Goal: Contribute content: Add original content to the website for others to see

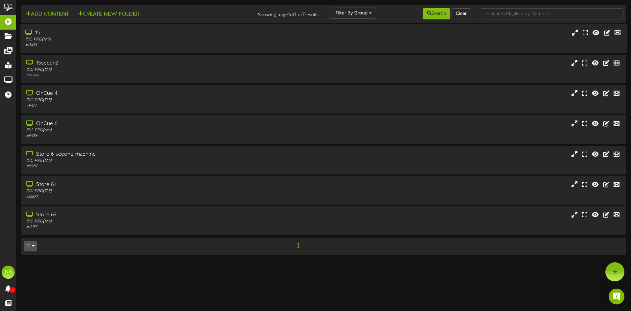
click at [60, 40] on div "IDC PRO ( 12:5 )" at bounding box center [146, 40] width 243 height 6
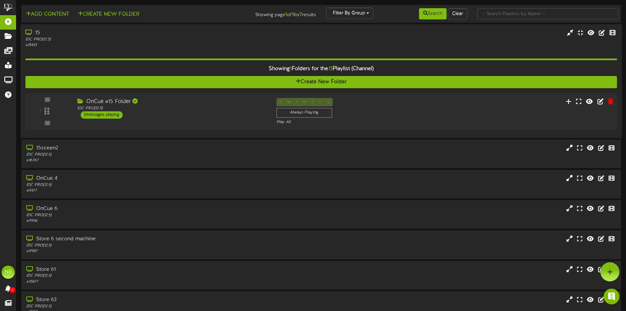
click at [196, 115] on div "OnCue #15 Folder IDC PRO ( 12:5 ) 2 messages playing" at bounding box center [171, 108] width 199 height 21
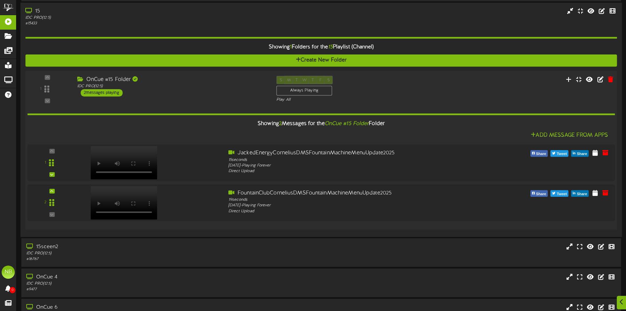
scroll to position [33, 0]
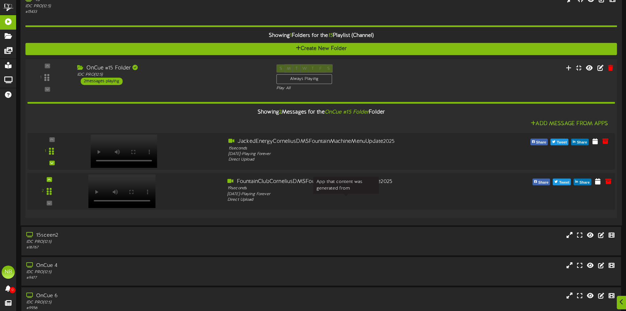
click at [298, 199] on div "Direct Upload" at bounding box center [346, 200] width 237 height 6
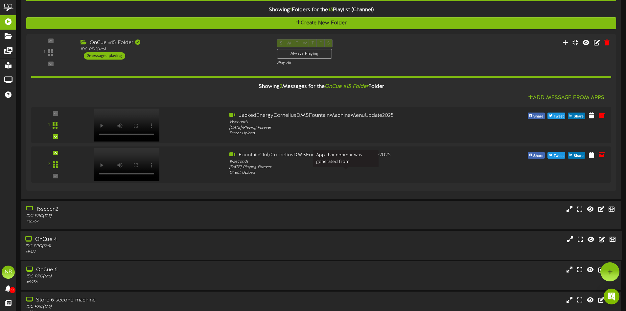
scroll to position [57, 0]
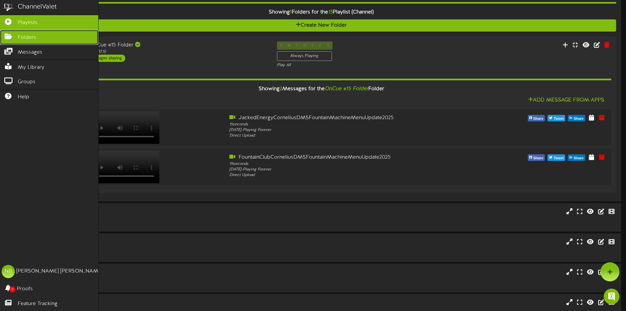
click at [6, 37] on icon at bounding box center [8, 35] width 16 height 5
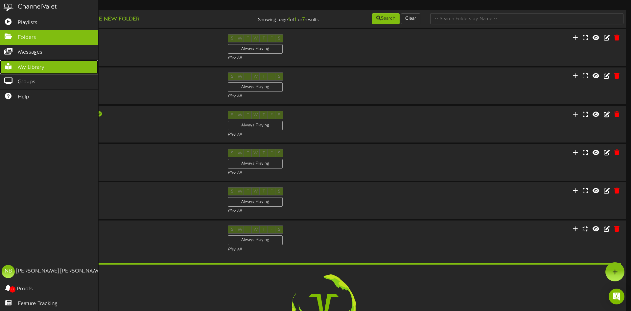
click at [13, 63] on icon at bounding box center [8, 65] width 16 height 5
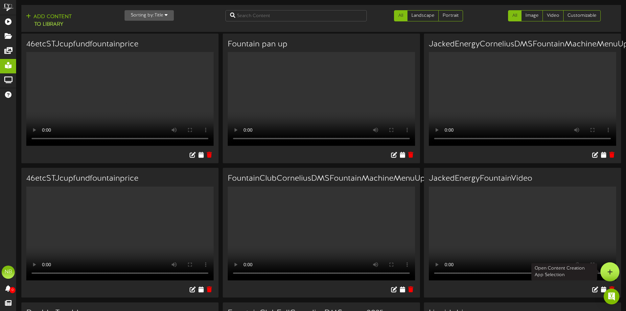
click at [611, 275] on div at bounding box center [610, 271] width 19 height 19
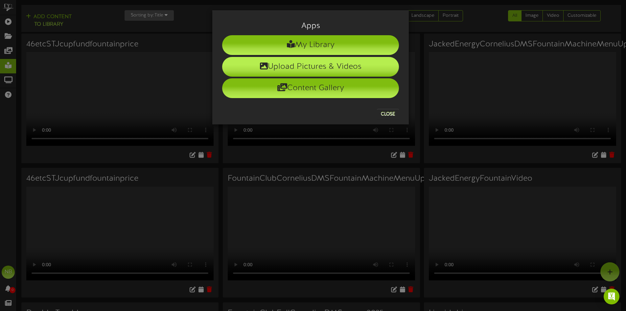
click at [319, 61] on li "Upload Pictures & Videos" at bounding box center [310, 67] width 177 height 20
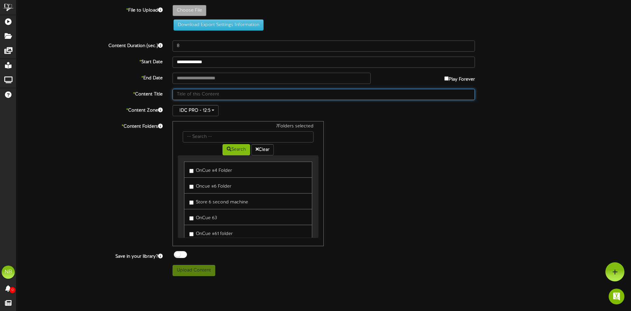
click at [210, 94] on input "text" at bounding box center [324, 94] width 303 height 11
type input "St Jude Q4"
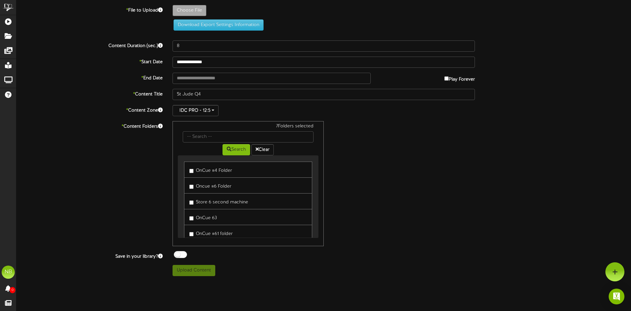
click at [385, 132] on div "7 Folders selected Search Clear OnCue #4 Folder Oncue #6 Folder Store 6 second …" at bounding box center [324, 183] width 312 height 125
click at [207, 80] on input "text" at bounding box center [272, 78] width 198 height 11
type input "**********"
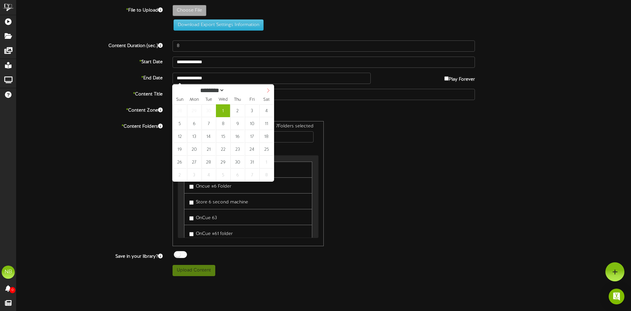
click at [267, 91] on icon at bounding box center [268, 90] width 5 height 5
select select "**"
click at [267, 91] on icon at bounding box center [268, 90] width 5 height 5
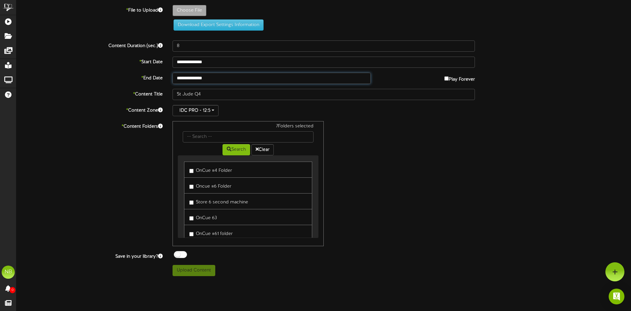
type input "**********"
type input "StJudefundraiserFountainTV46others1"
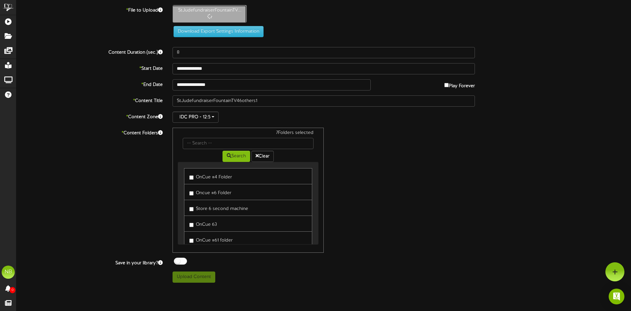
type input "10"
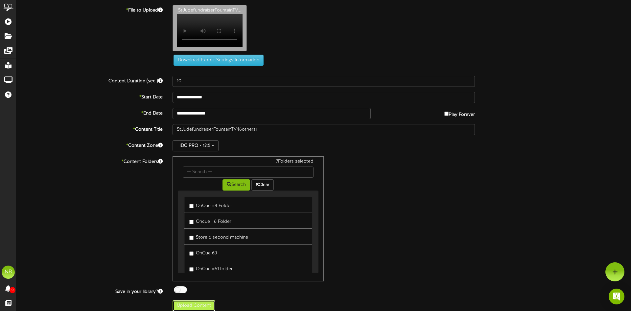
click at [189, 303] on button "Upload Content" at bounding box center [194, 305] width 43 height 11
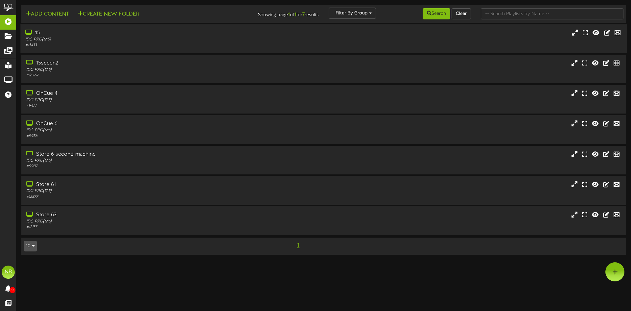
click at [41, 39] on div "IDC PRO ( 12:5 )" at bounding box center [146, 40] width 243 height 6
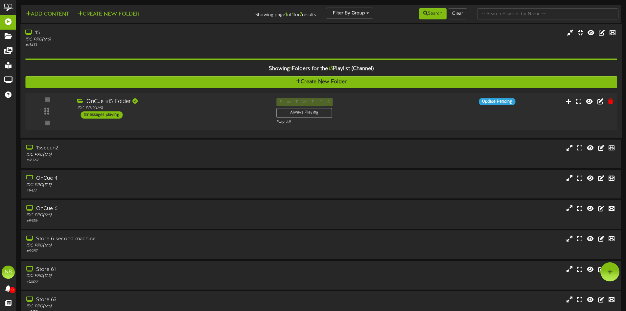
click at [184, 112] on div "OnCue #15 Folder IDC PRO ( 12:5 ) 3 messages playing" at bounding box center [171, 108] width 199 height 21
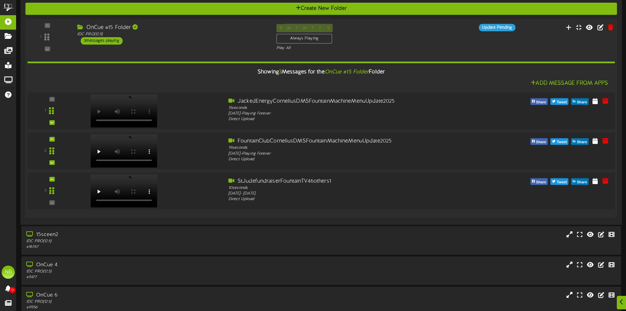
scroll to position [132, 0]
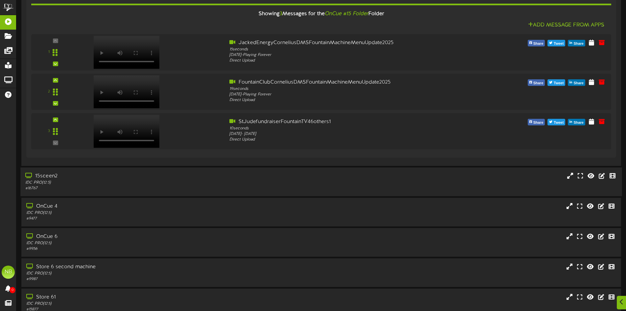
click at [140, 191] on div "# 16767" at bounding box center [145, 188] width 241 height 6
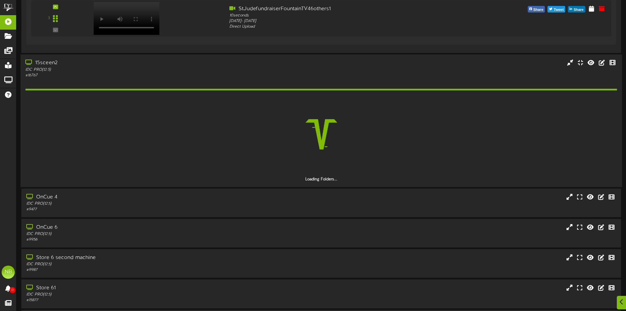
scroll to position [263, 0]
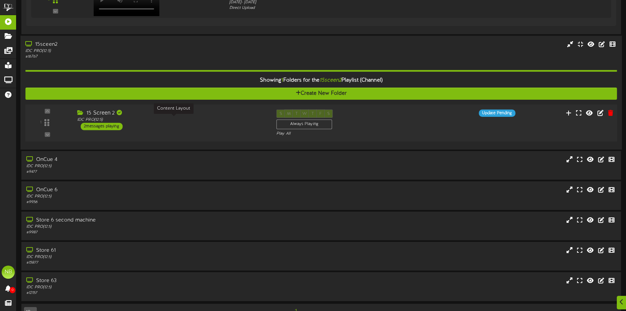
click at [232, 121] on div "IDC PRO ( 12:5 )" at bounding box center [171, 120] width 189 height 6
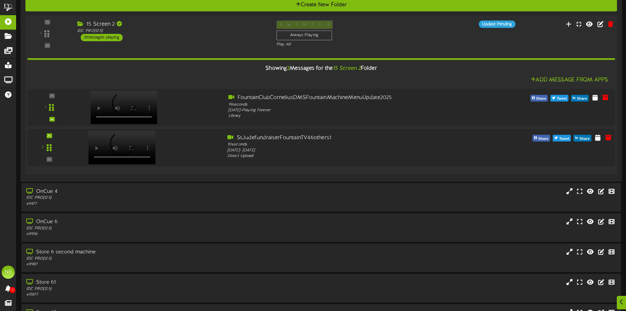
scroll to position [362, 0]
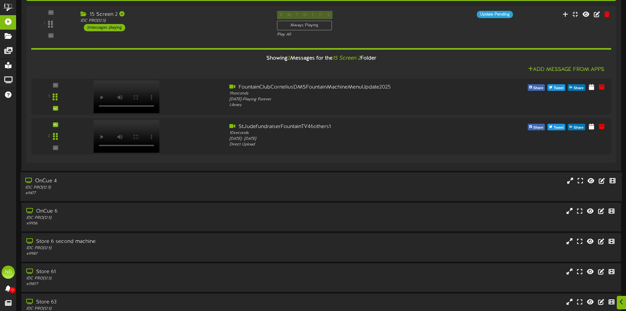
click at [158, 189] on div "IDC PRO ( 12:5 )" at bounding box center [145, 187] width 241 height 6
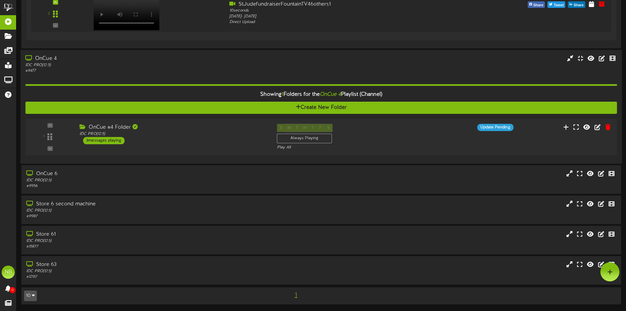
scroll to position [484, 0]
click at [156, 137] on div "OnCue #4 Folder IDC PRO ( 12:5 ) 3 messages playing" at bounding box center [171, 133] width 199 height 21
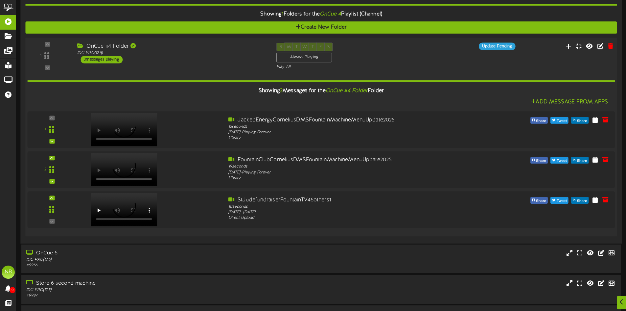
scroll to position [569, 0]
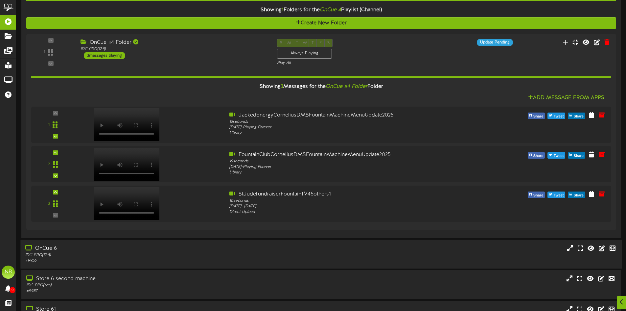
click at [196, 248] on div "OnCue 6" at bounding box center [145, 249] width 241 height 8
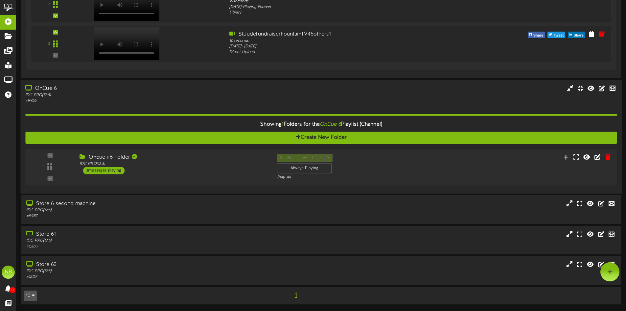
click at [194, 147] on div "Showing 1 Folders for the OnCue 6 Playlist (Channel) Create New Folder 1 Oncue …" at bounding box center [321, 146] width 592 height 85
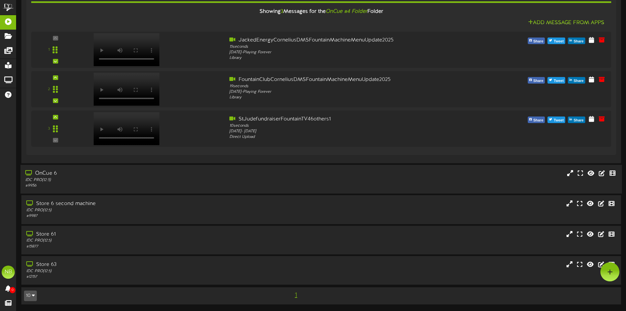
click at [201, 168] on div "OnCue 6 IDC PRO ( 12:5 ) # 9956" at bounding box center [321, 179] width 602 height 29
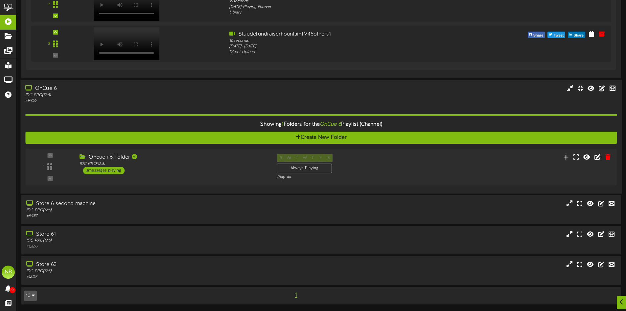
click at [201, 168] on div "Oncue #6 Folder IDC PRO ( 12:5 ) 3 messages playing" at bounding box center [173, 164] width 197 height 20
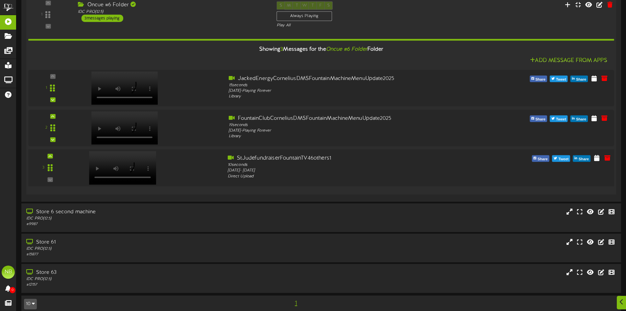
scroll to position [888, 0]
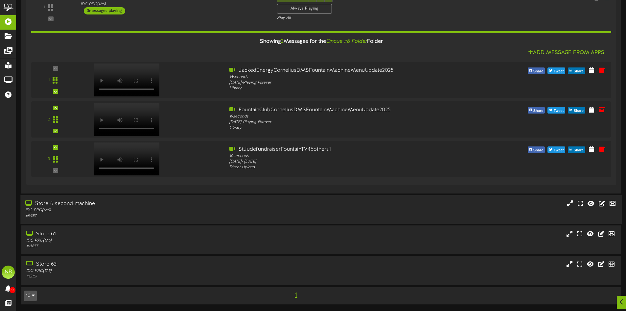
click at [155, 212] on div "IDC PRO ( 12:5 )" at bounding box center [145, 211] width 241 height 6
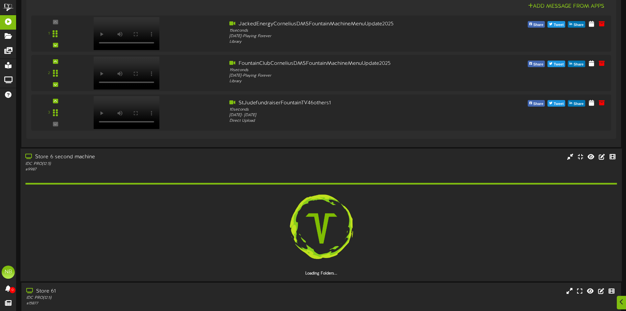
scroll to position [991, 0]
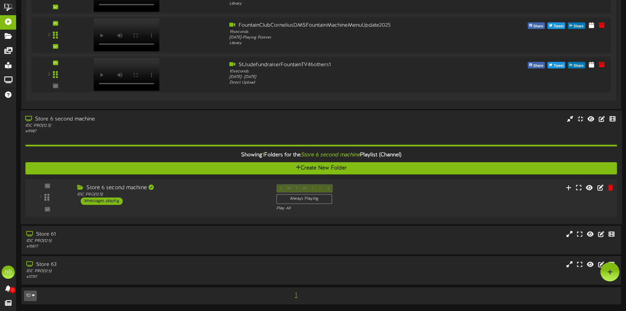
click at [201, 182] on div "1 IDC PRO ( )" at bounding box center [321, 197] width 598 height 37
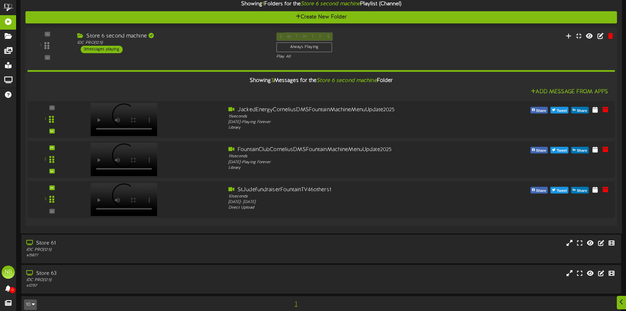
scroll to position [1132, 0]
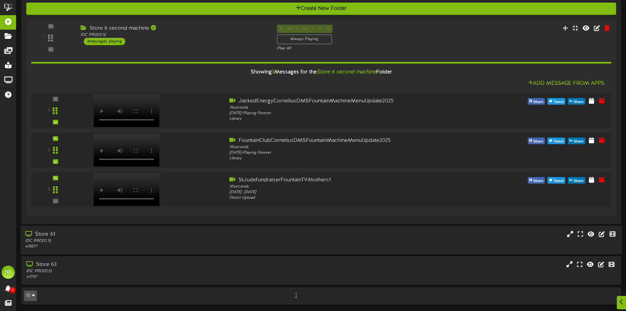
click at [187, 231] on div "Store 61" at bounding box center [145, 235] width 241 height 8
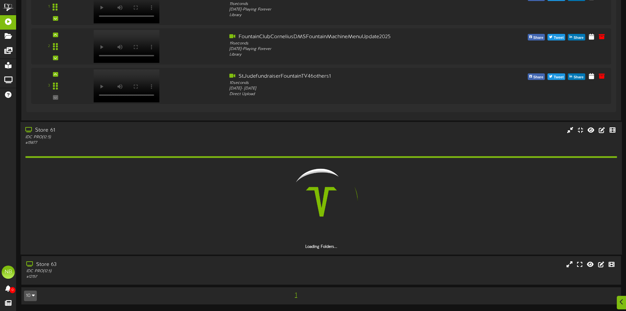
scroll to position [1217, 0]
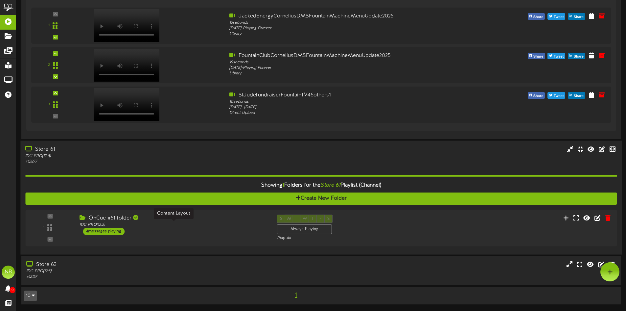
click at [186, 227] on div "IDC PRO ( 12:5 )" at bounding box center [173, 225] width 187 height 6
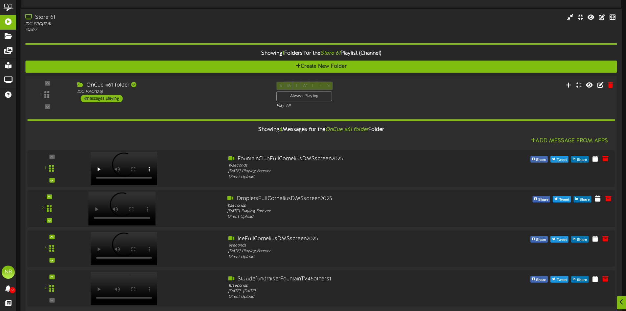
scroll to position [1416, 0]
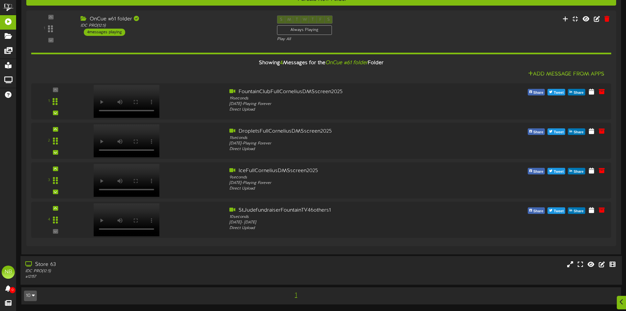
click at [199, 271] on div "IDC PRO ( 12:5 )" at bounding box center [145, 271] width 241 height 6
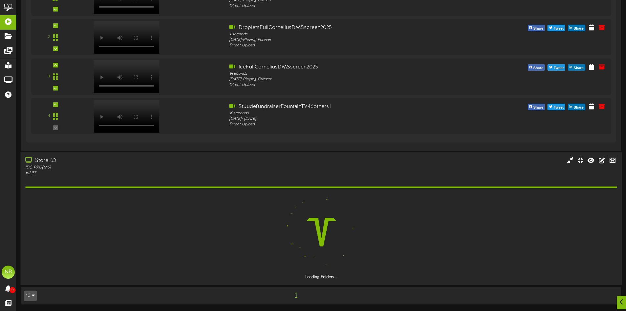
scroll to position [1501, 0]
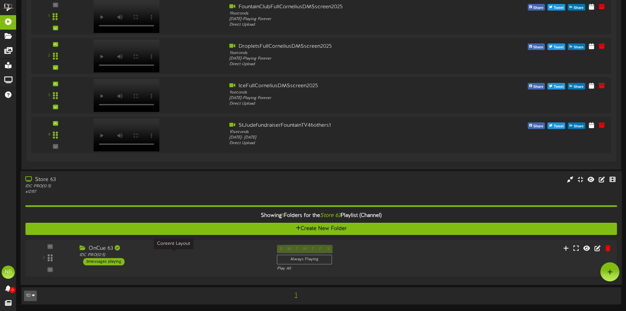
click at [178, 254] on div "IDC PRO ( 12:5 )" at bounding box center [173, 255] width 187 height 6
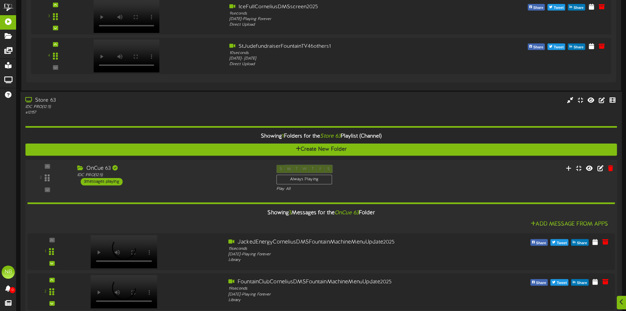
scroll to position [1660, 0]
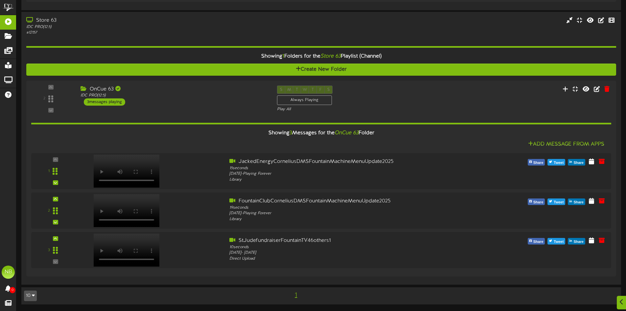
click at [192, 292] on div "10 5 10 25 50 100 1" at bounding box center [321, 296] width 605 height 12
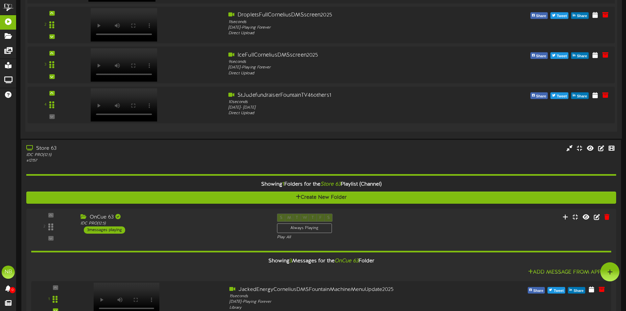
scroll to position [1495, 0]
